Goal: Find specific page/section: Find specific page/section

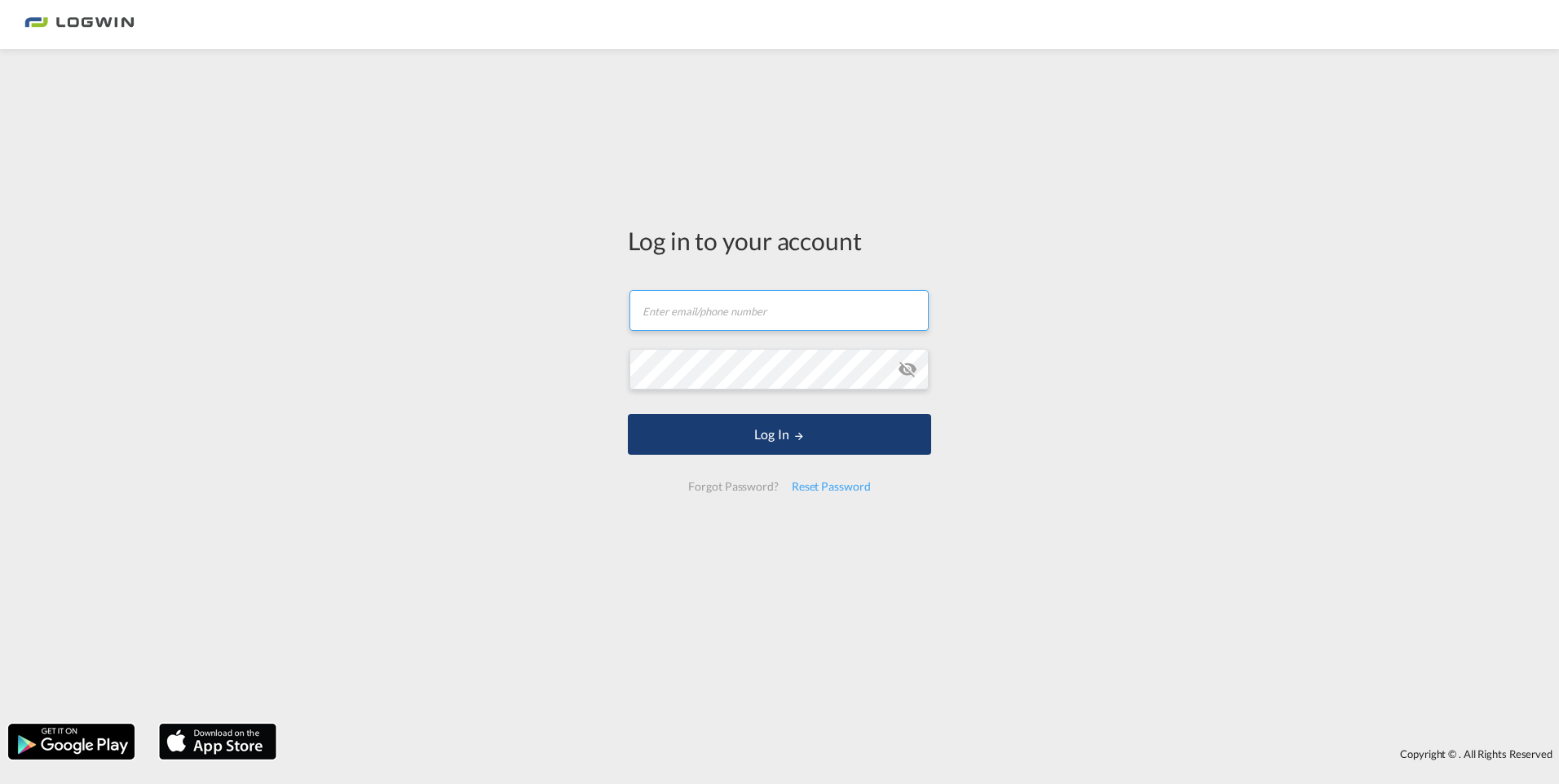
type input "[PERSON_NAME][EMAIL_ADDRESS][DOMAIN_NAME]"
click at [862, 434] on button "Log In" at bounding box center [779, 434] width 303 height 40
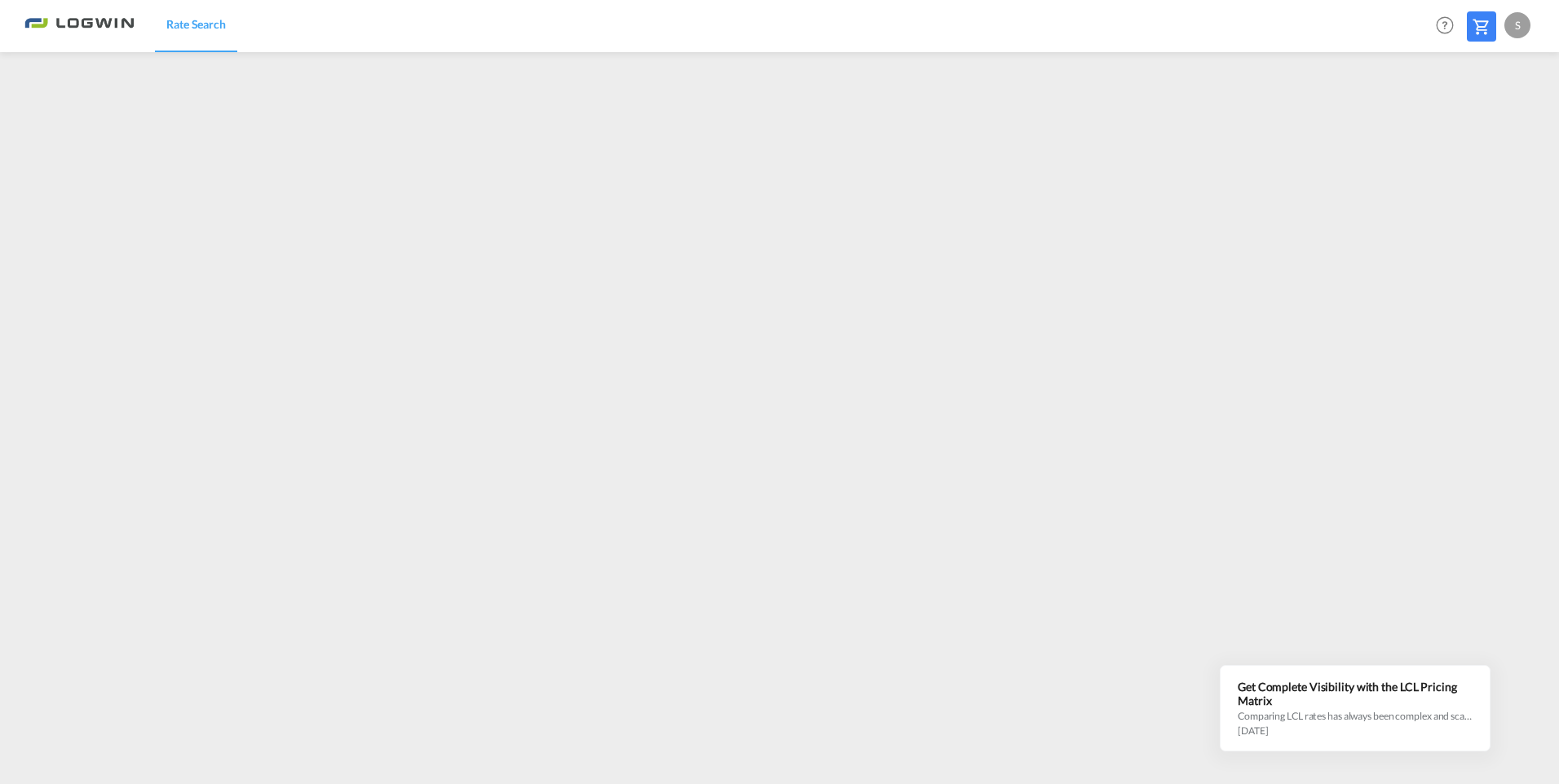
click at [1514, 22] on div "S" at bounding box center [1517, 26] width 26 height 26
click at [1477, 126] on button "Logout" at bounding box center [1498, 125] width 106 height 33
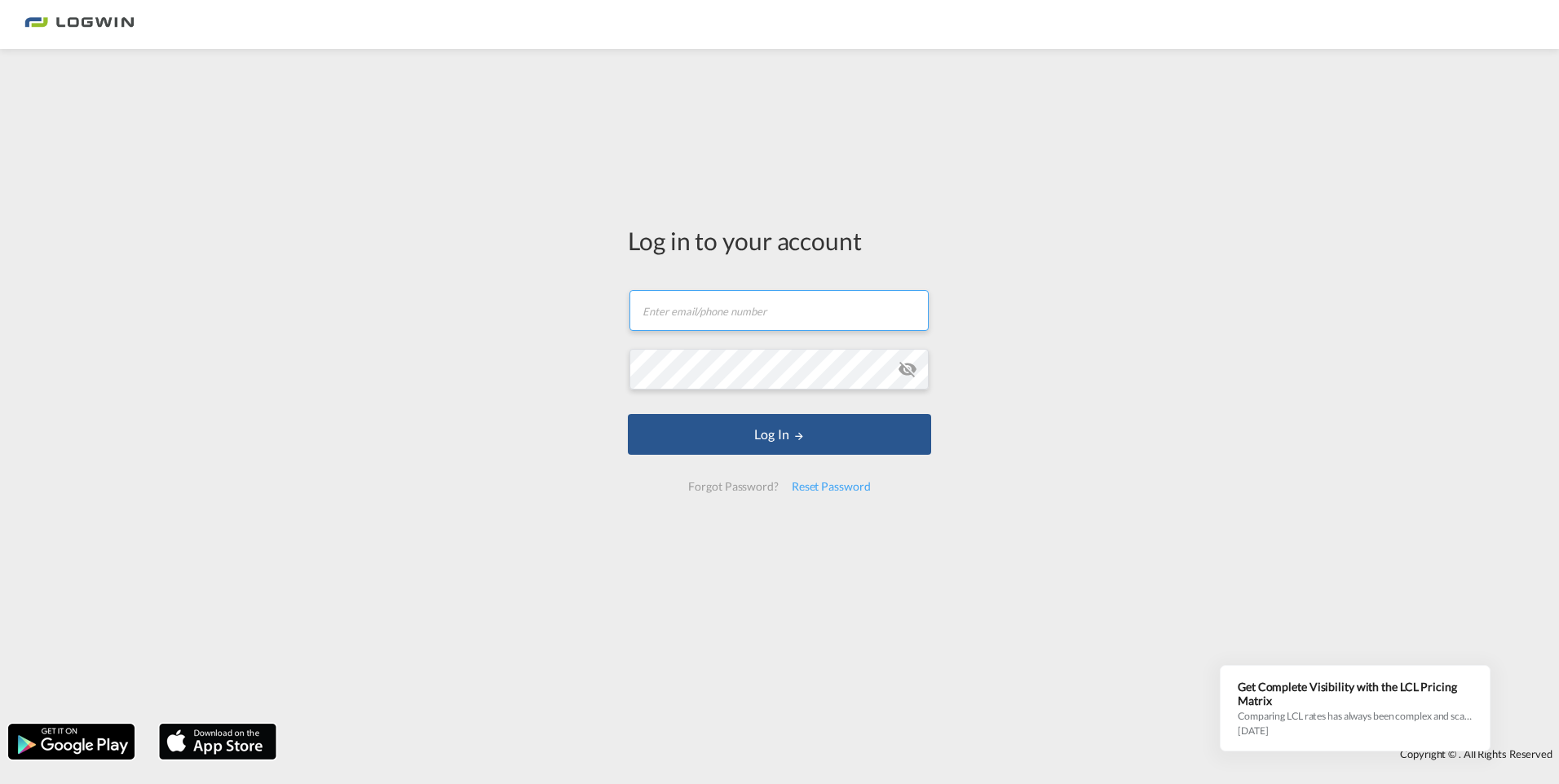
type input "[PERSON_NAME][EMAIL_ADDRESS][DOMAIN_NAME]"
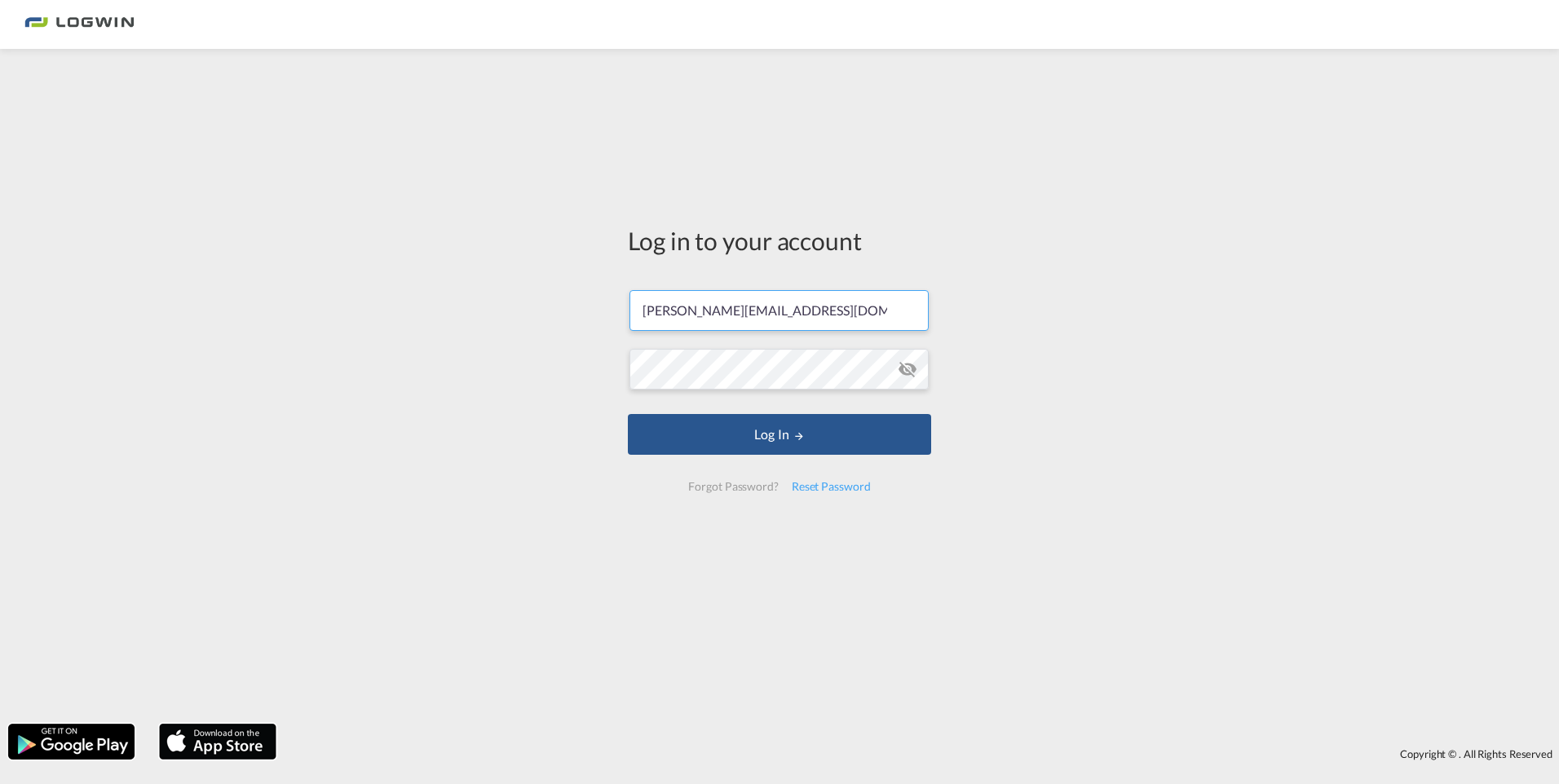
click at [674, 452] on button "Log In" at bounding box center [779, 434] width 303 height 40
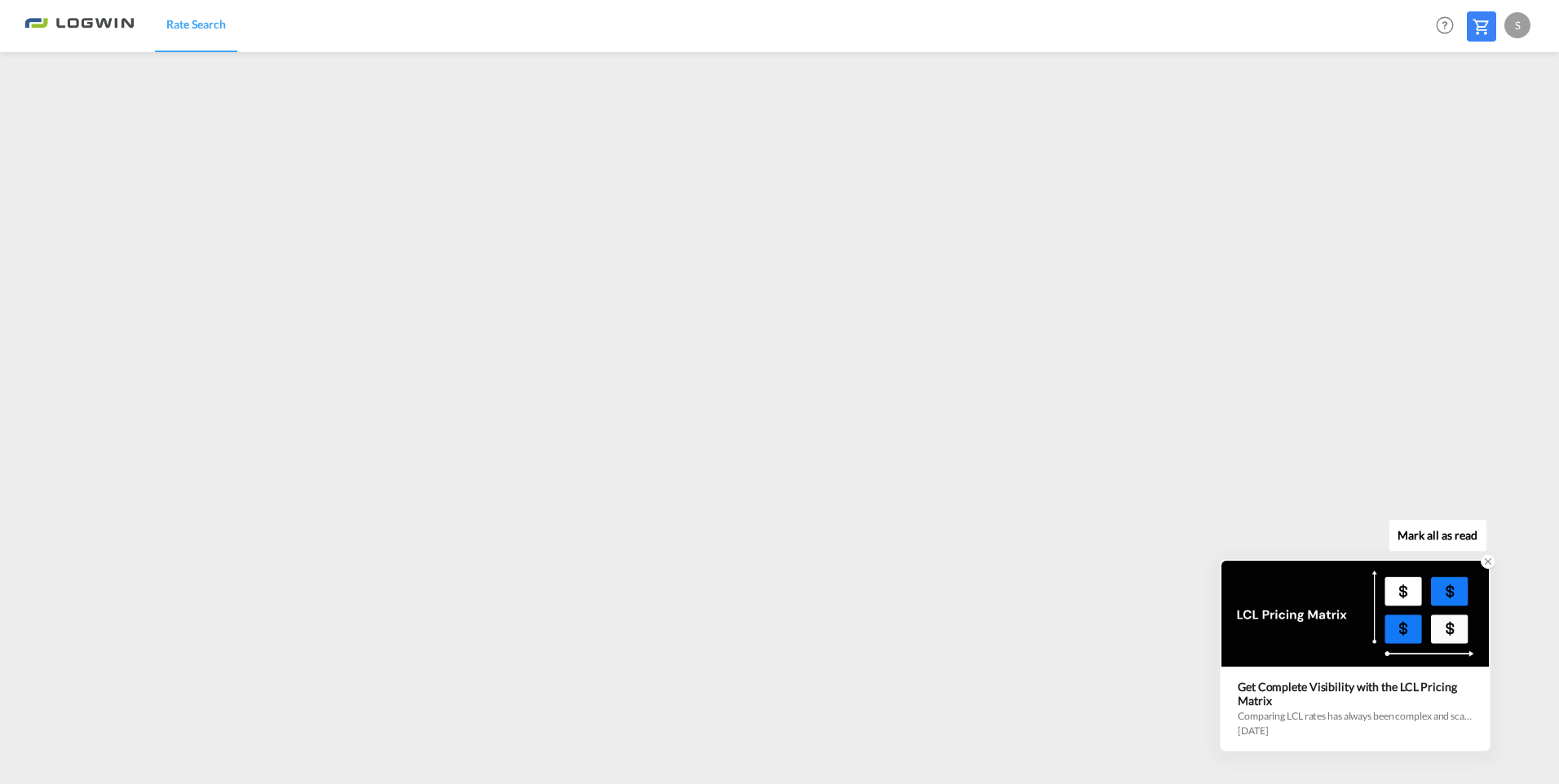
click at [1488, 562] on icon at bounding box center [1488, 561] width 6 height 6
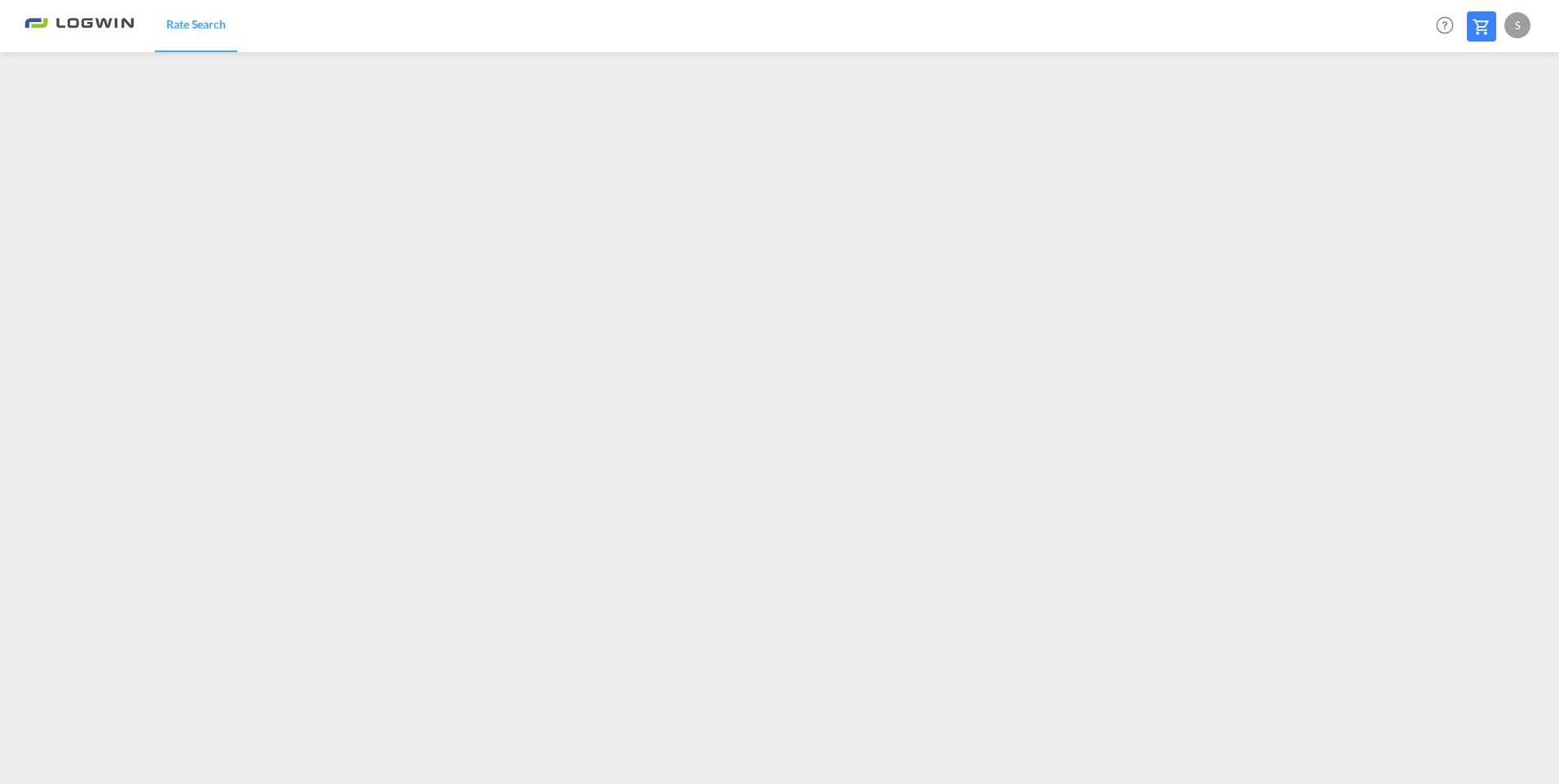
click at [1526, 36] on div "S" at bounding box center [1517, 26] width 26 height 26
click at [1484, 127] on button "Logout" at bounding box center [1498, 125] width 106 height 33
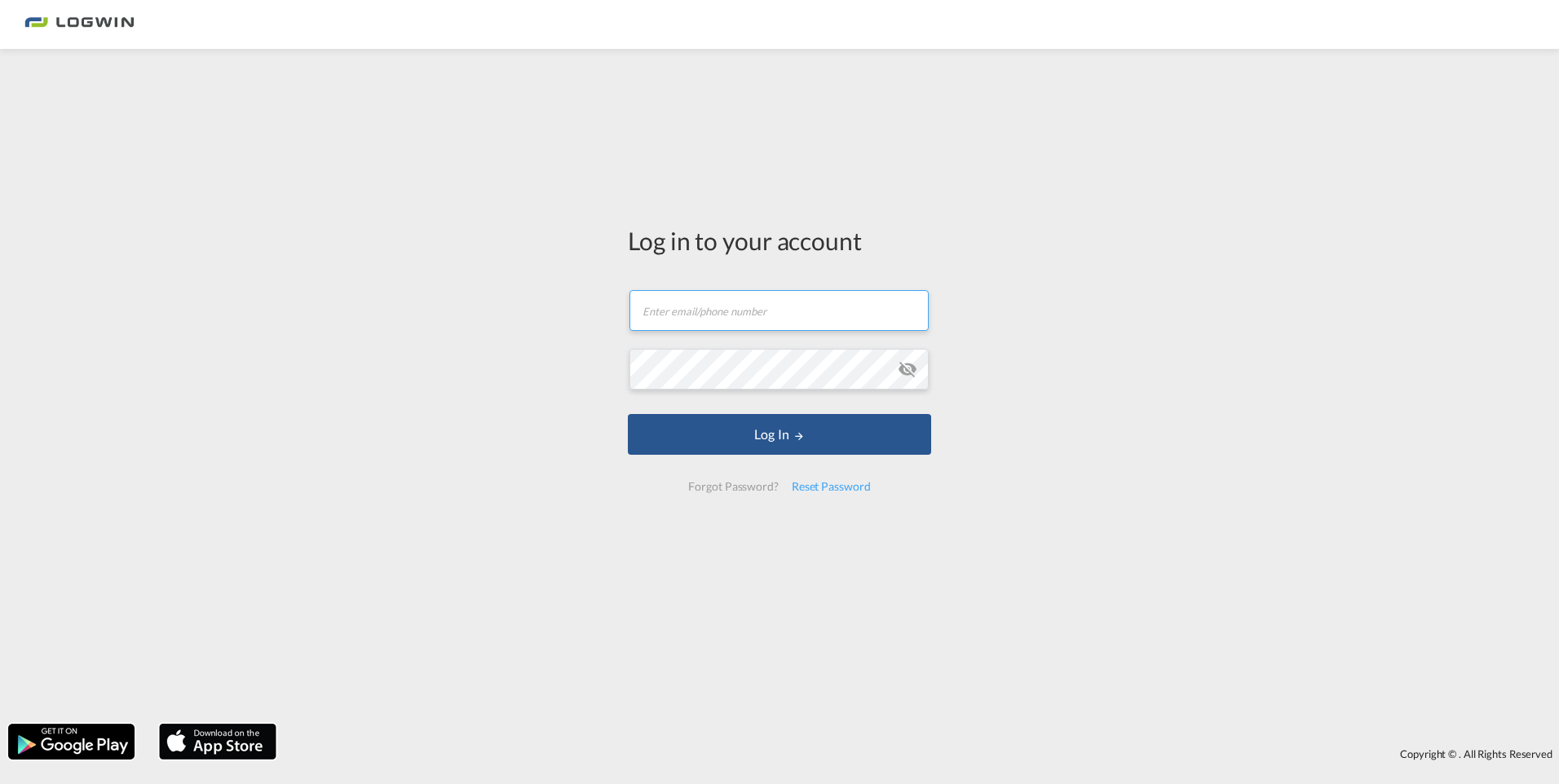
type input "[PERSON_NAME][EMAIL_ADDRESS][DOMAIN_NAME]"
